Goal: Find specific page/section: Find specific page/section

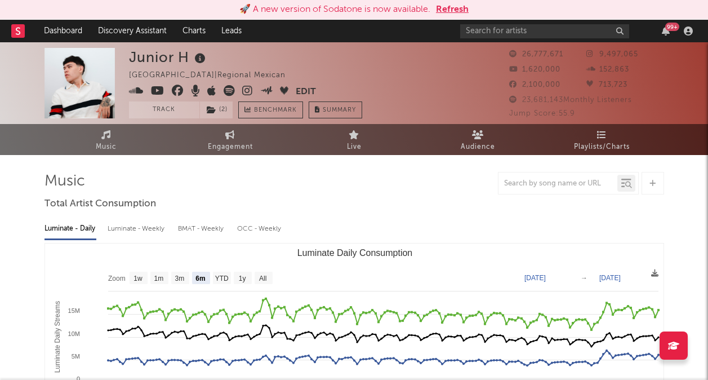
select select "6m"
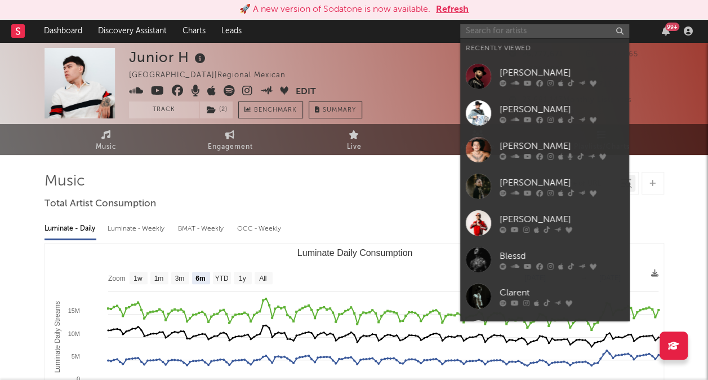
click at [620, 36] on input "text" at bounding box center [544, 31] width 169 height 14
click at [578, 30] on input "text" at bounding box center [544, 31] width 169 height 14
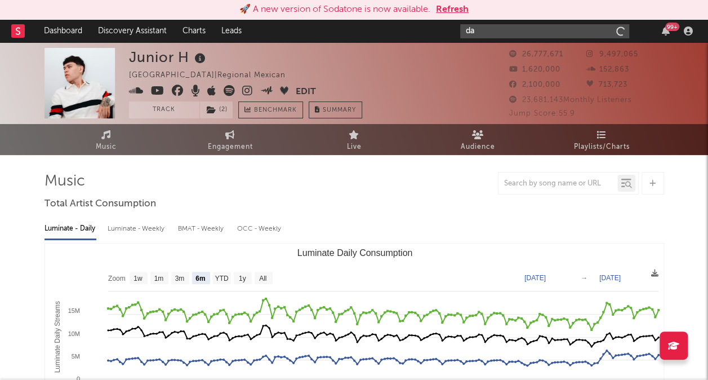
type input "d"
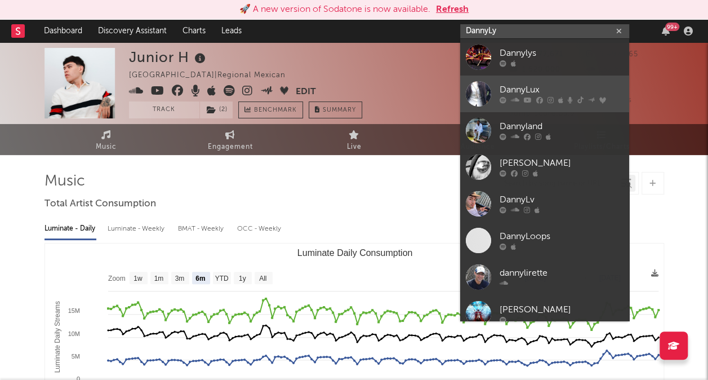
type input "DannyLy"
click at [507, 89] on div "DannyLux" at bounding box center [562, 90] width 124 height 14
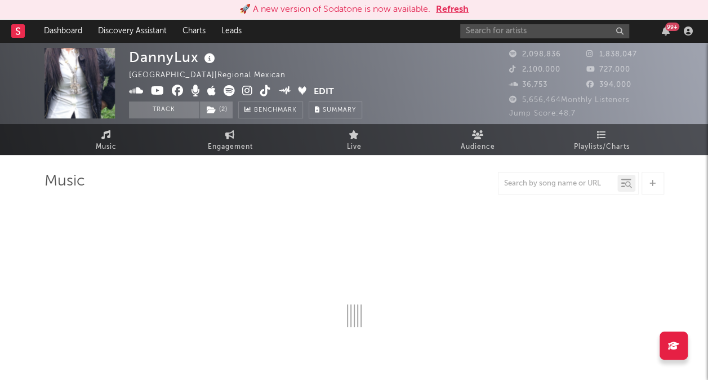
select select "6m"
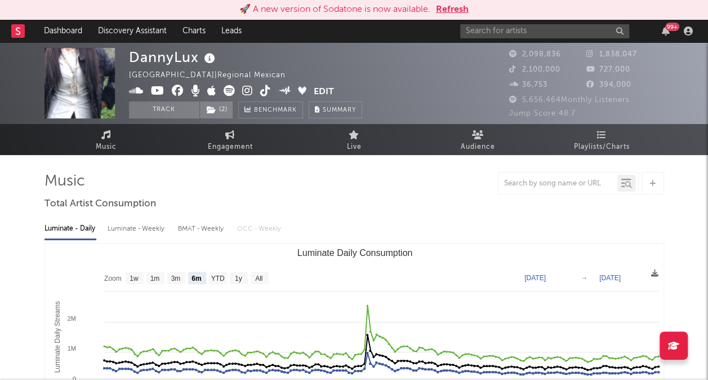
scroll to position [332, 0]
